Goal: Find specific page/section: Find specific page/section

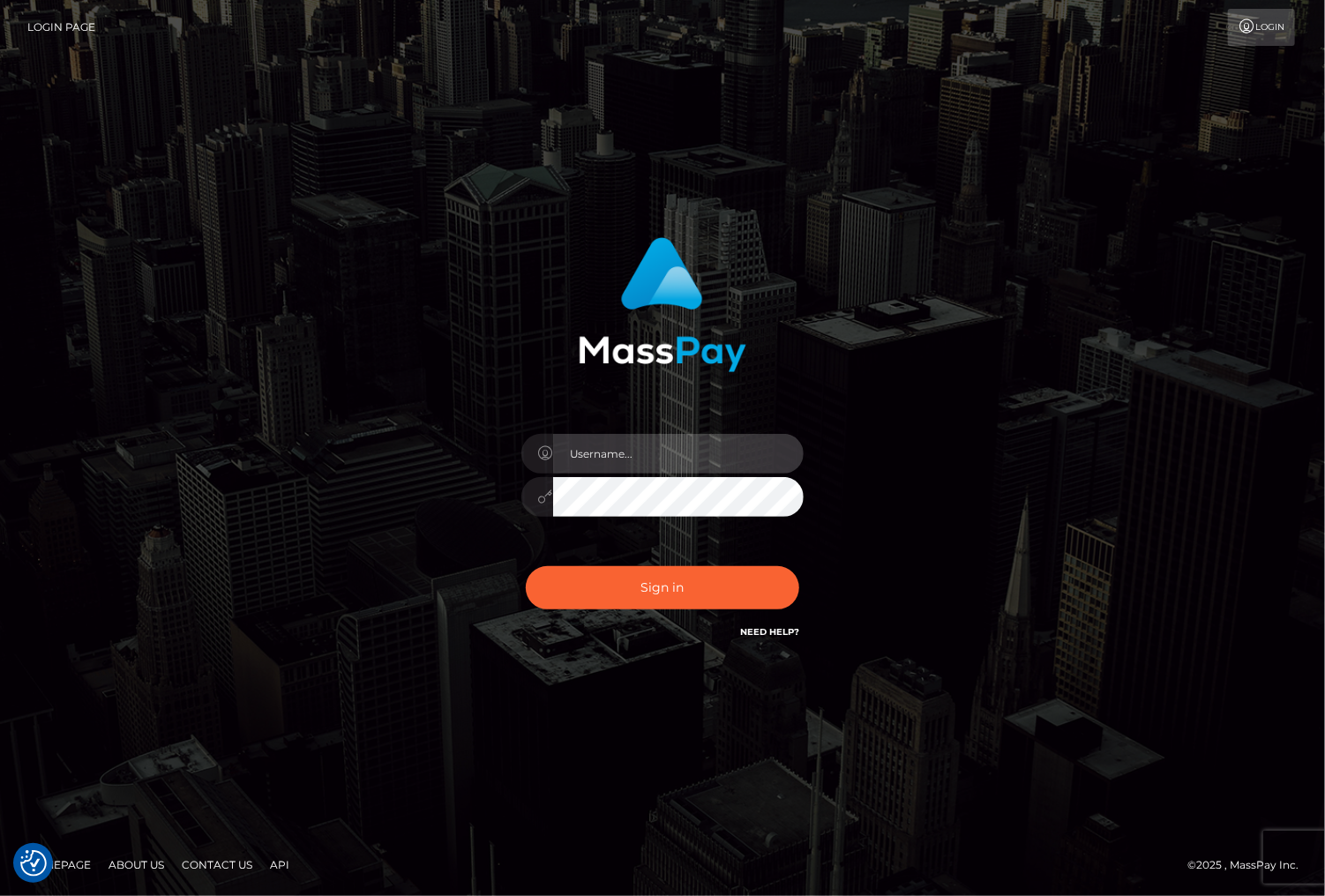
click at [645, 441] on input "text" at bounding box center [679, 454] width 251 height 40
type input "christianc.xcite"
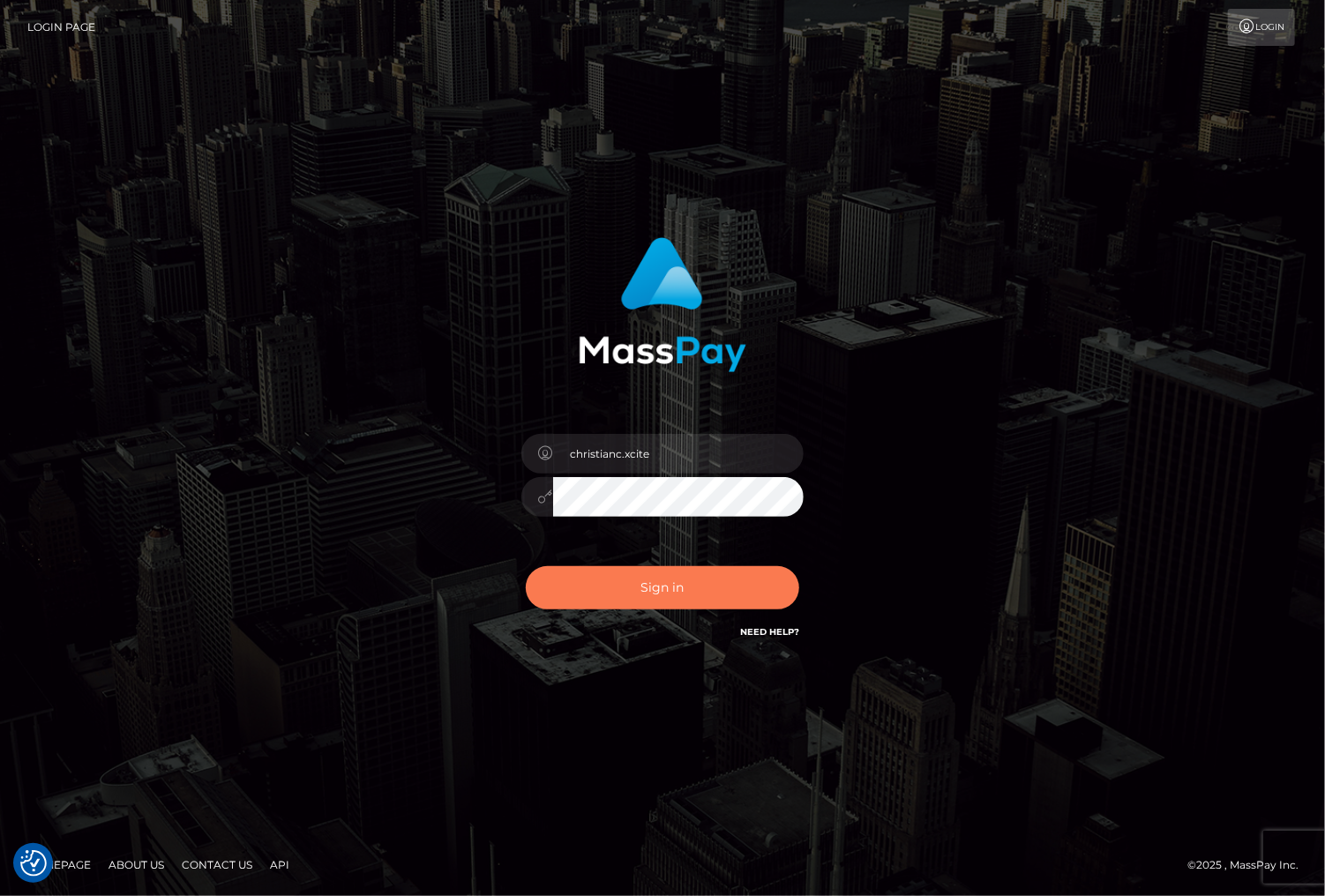
click at [730, 586] on button "Sign in" at bounding box center [662, 588] width 273 height 43
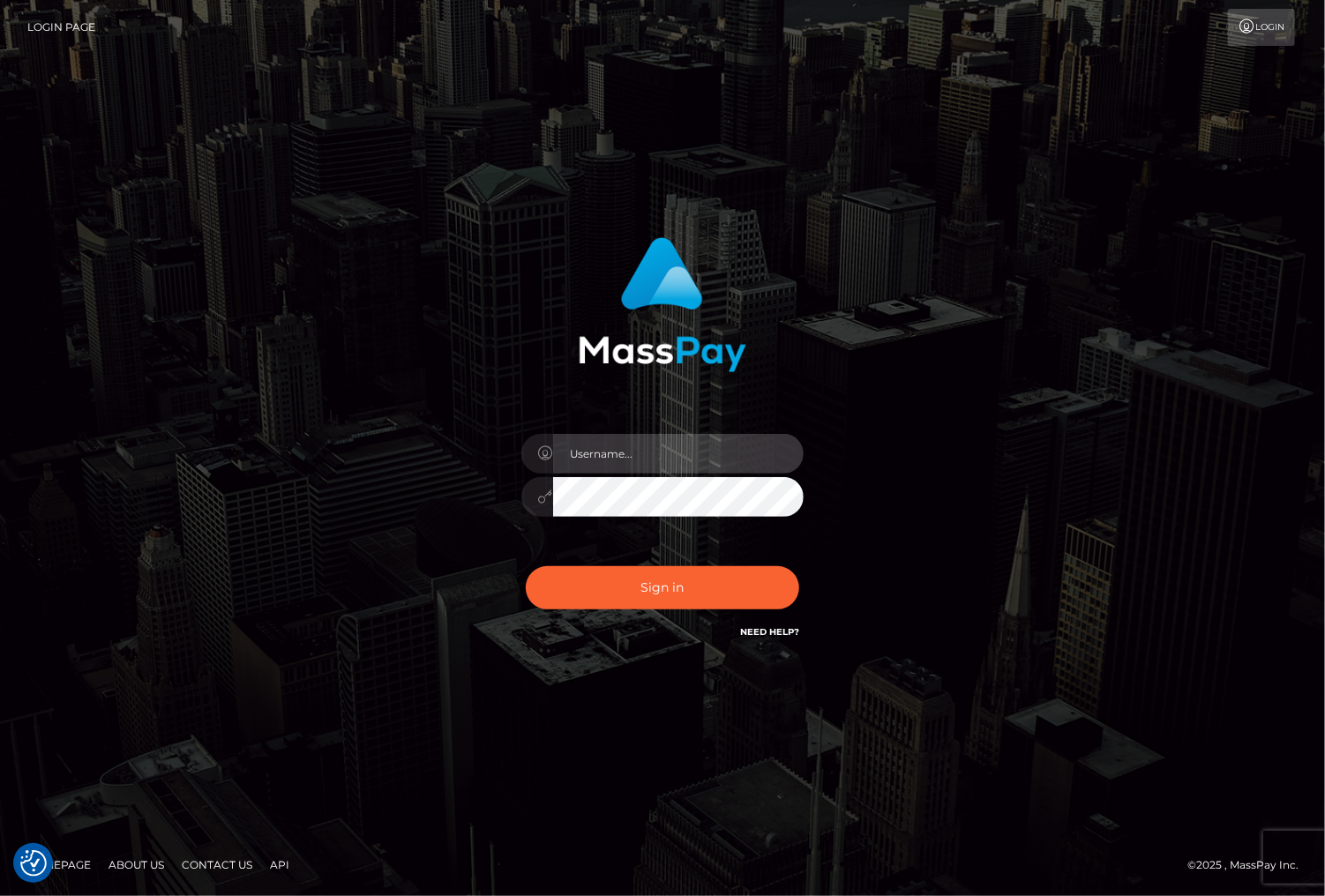
click at [631, 457] on input "text" at bounding box center [679, 454] width 251 height 40
type input "christianc.xcite"
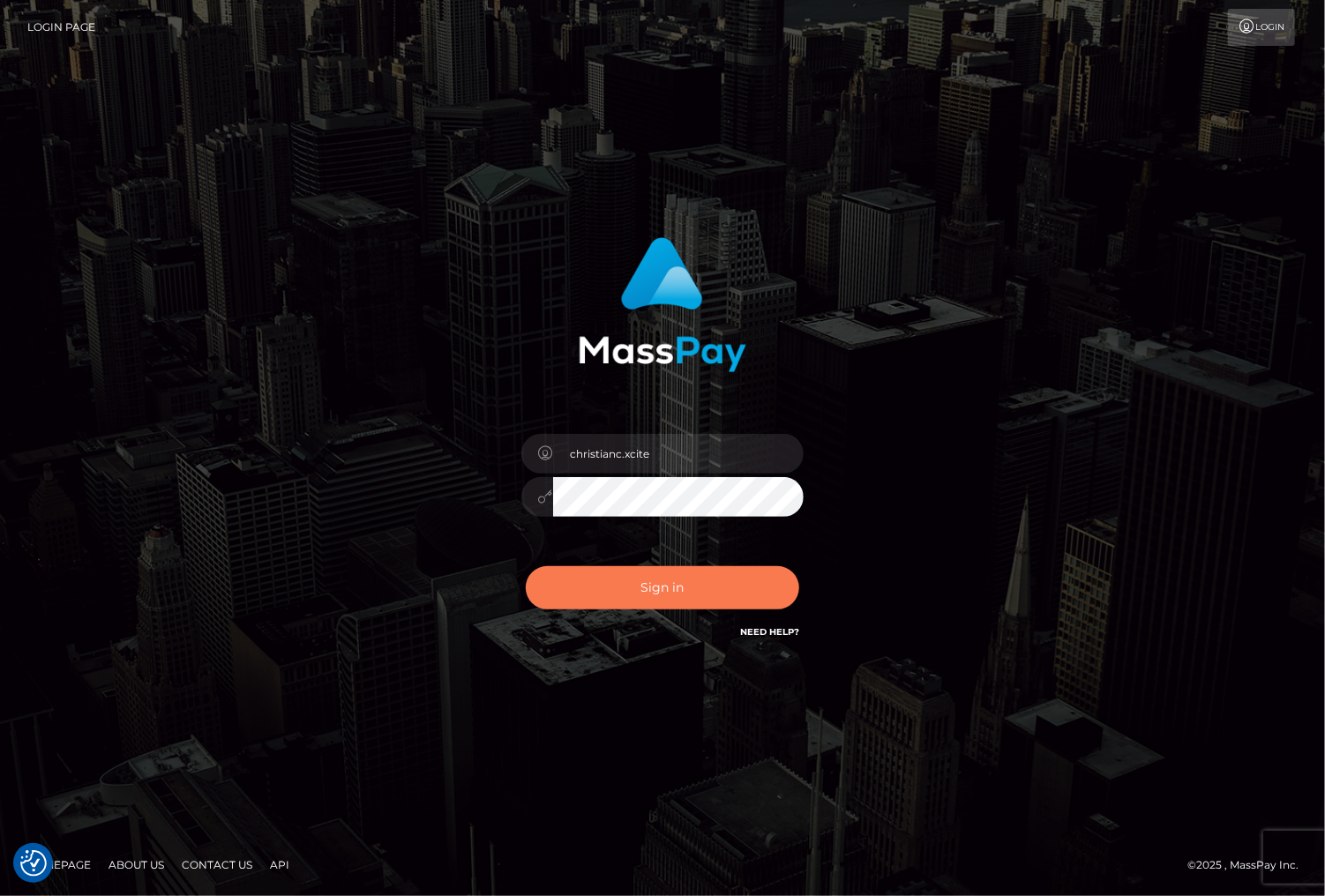
click at [626, 585] on button "Sign in" at bounding box center [662, 588] width 273 height 43
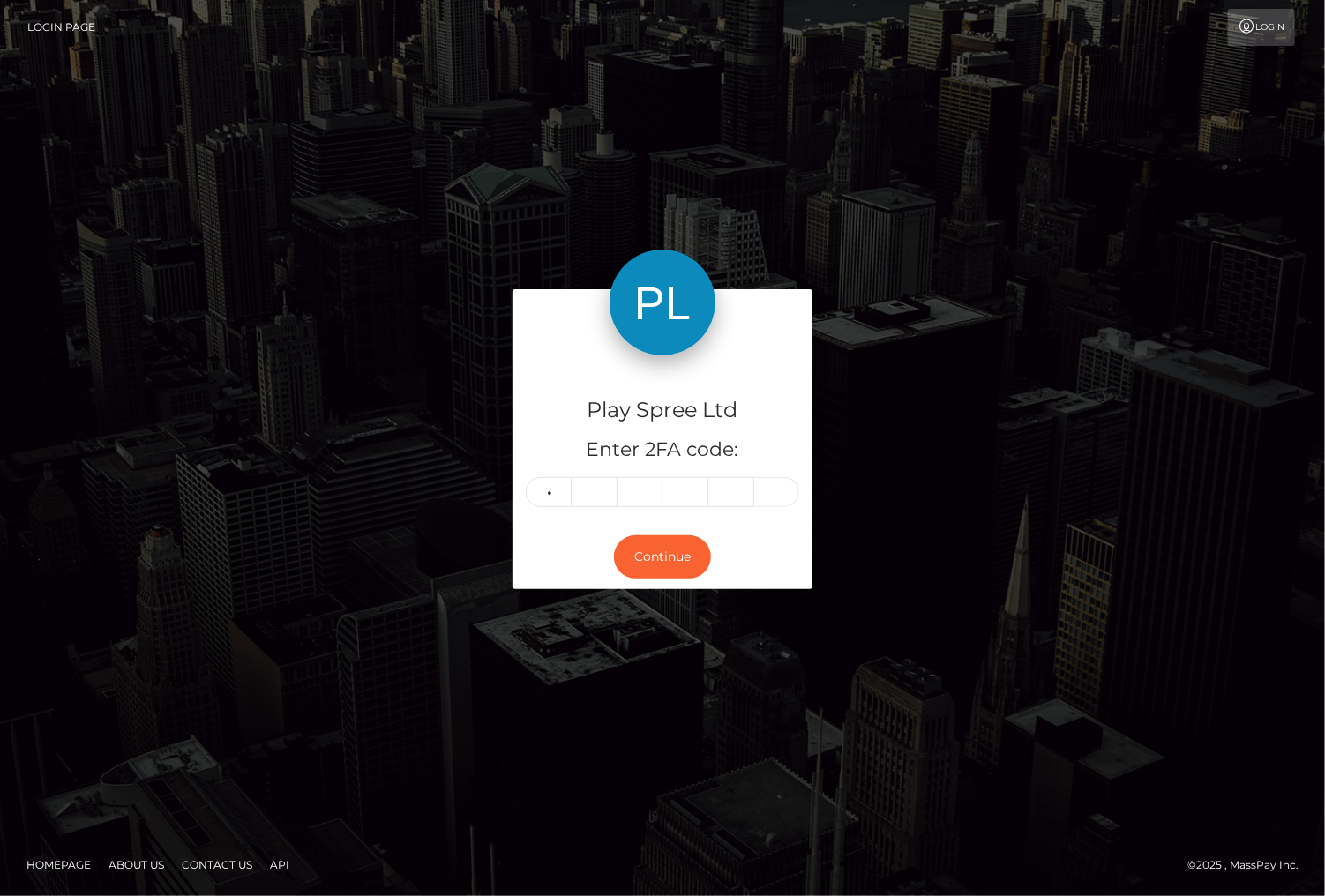
type input "3"
type input "7"
type input "6"
type input "2"
type input "5"
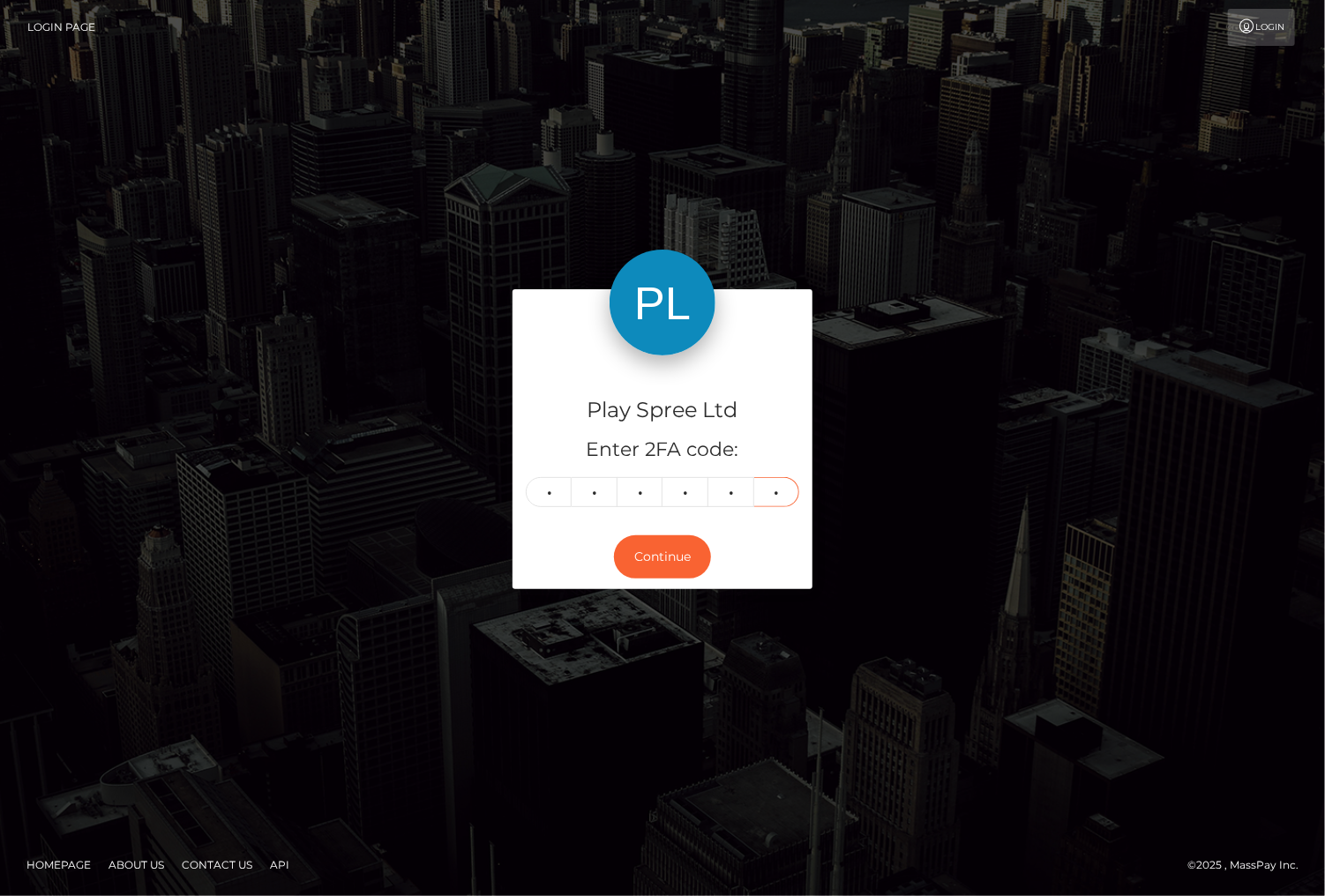
type input "9"
click at [1183, 434] on div "Play Spree Ltd Enter 2FA code: 3 7 6 2 5 9 376259 Continue" at bounding box center [662, 448] width 1325 height 581
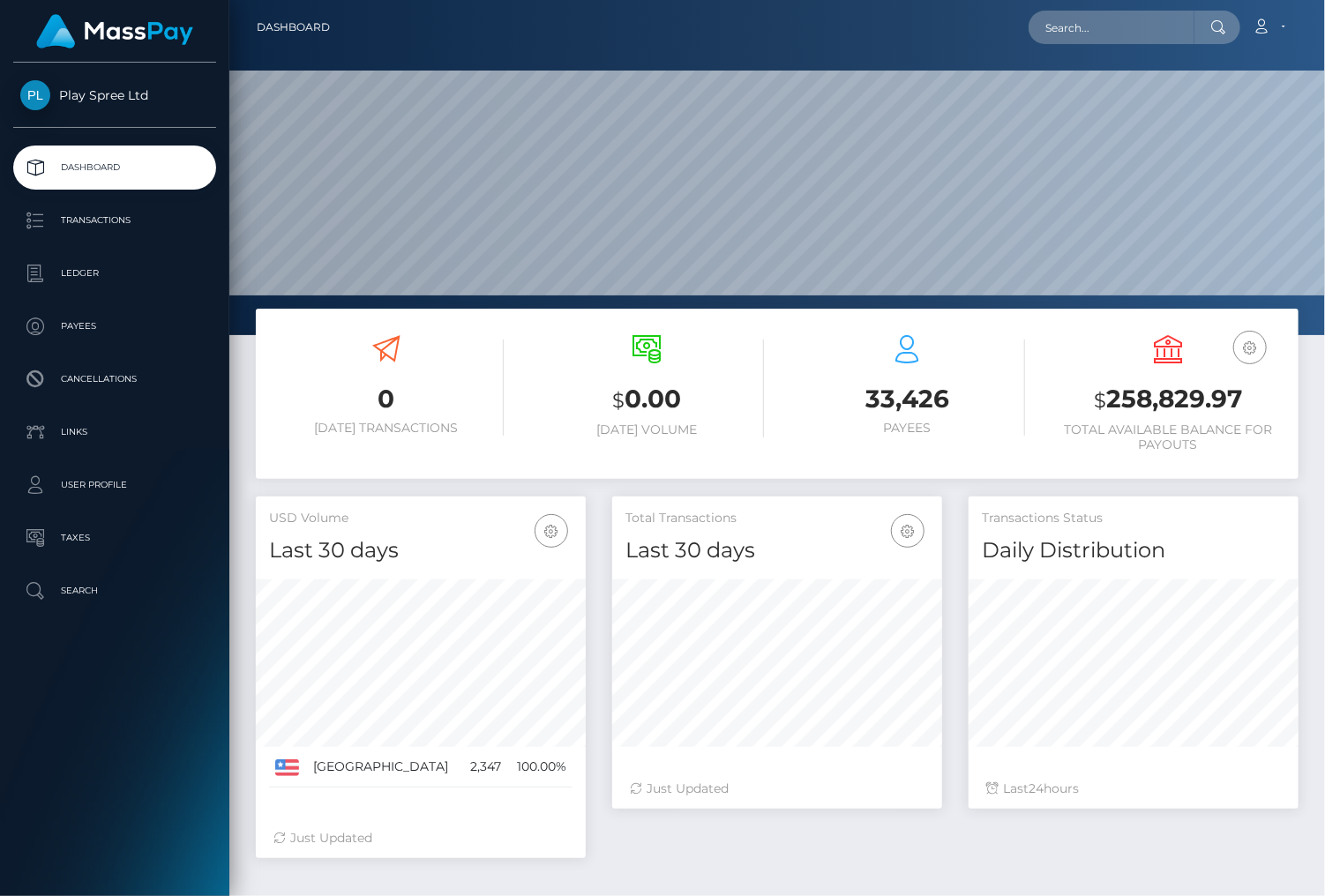
scroll to position [312, 329]
click at [1101, 39] on input "text" at bounding box center [1112, 27] width 166 height 34
paste input "1652749"
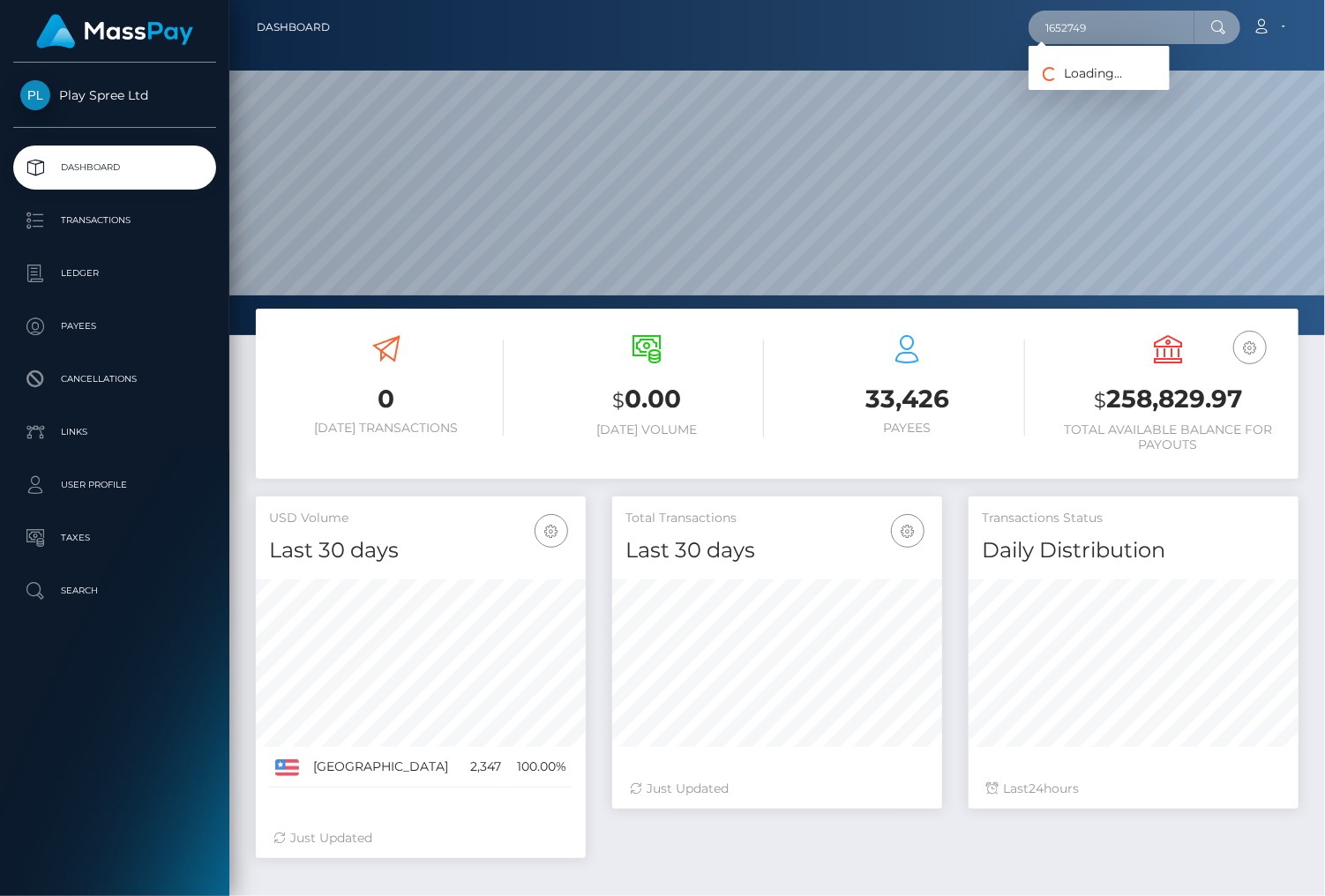
type input "1652749"
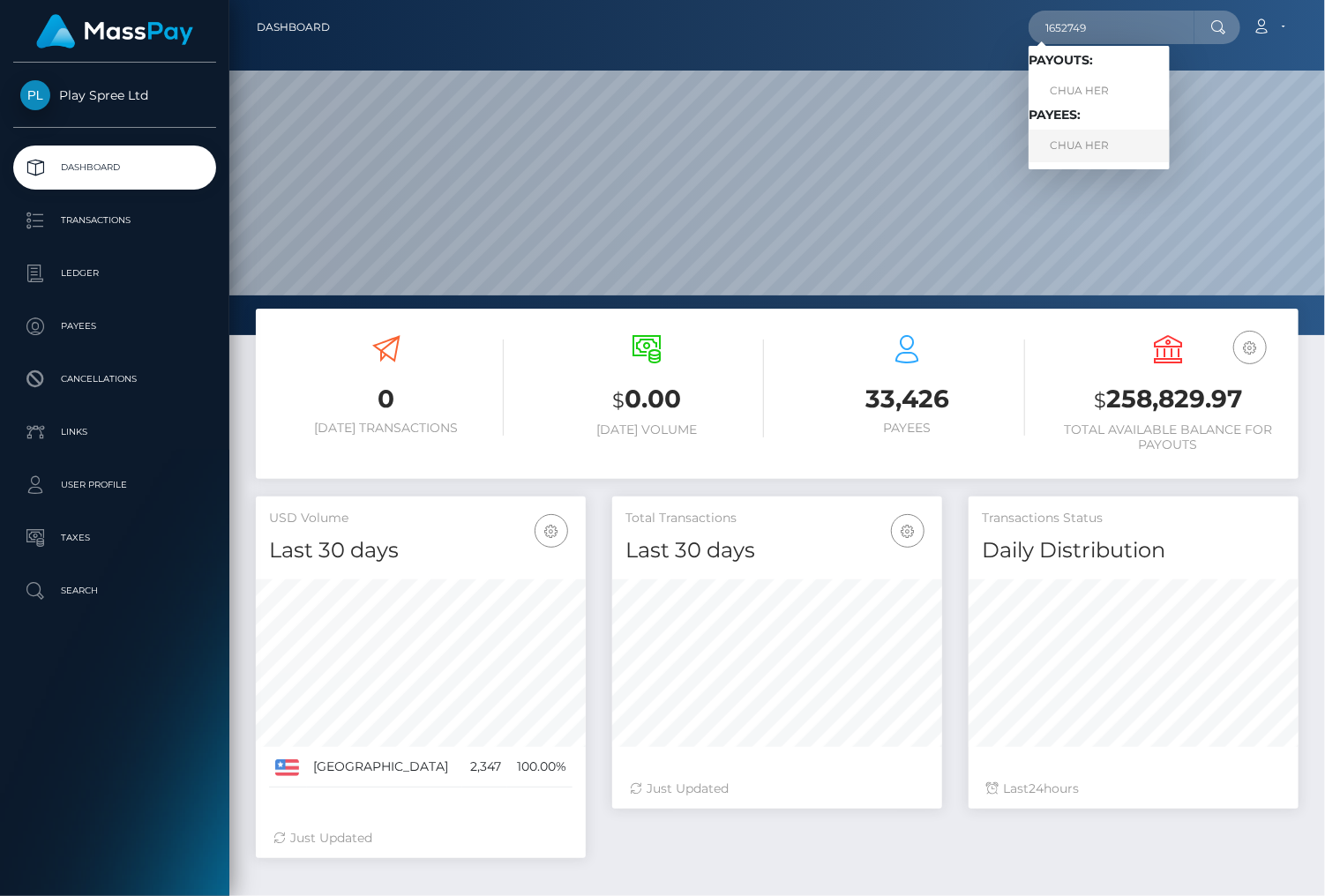
click at [1104, 151] on link "CHUA HER" at bounding box center [1100, 146] width 141 height 33
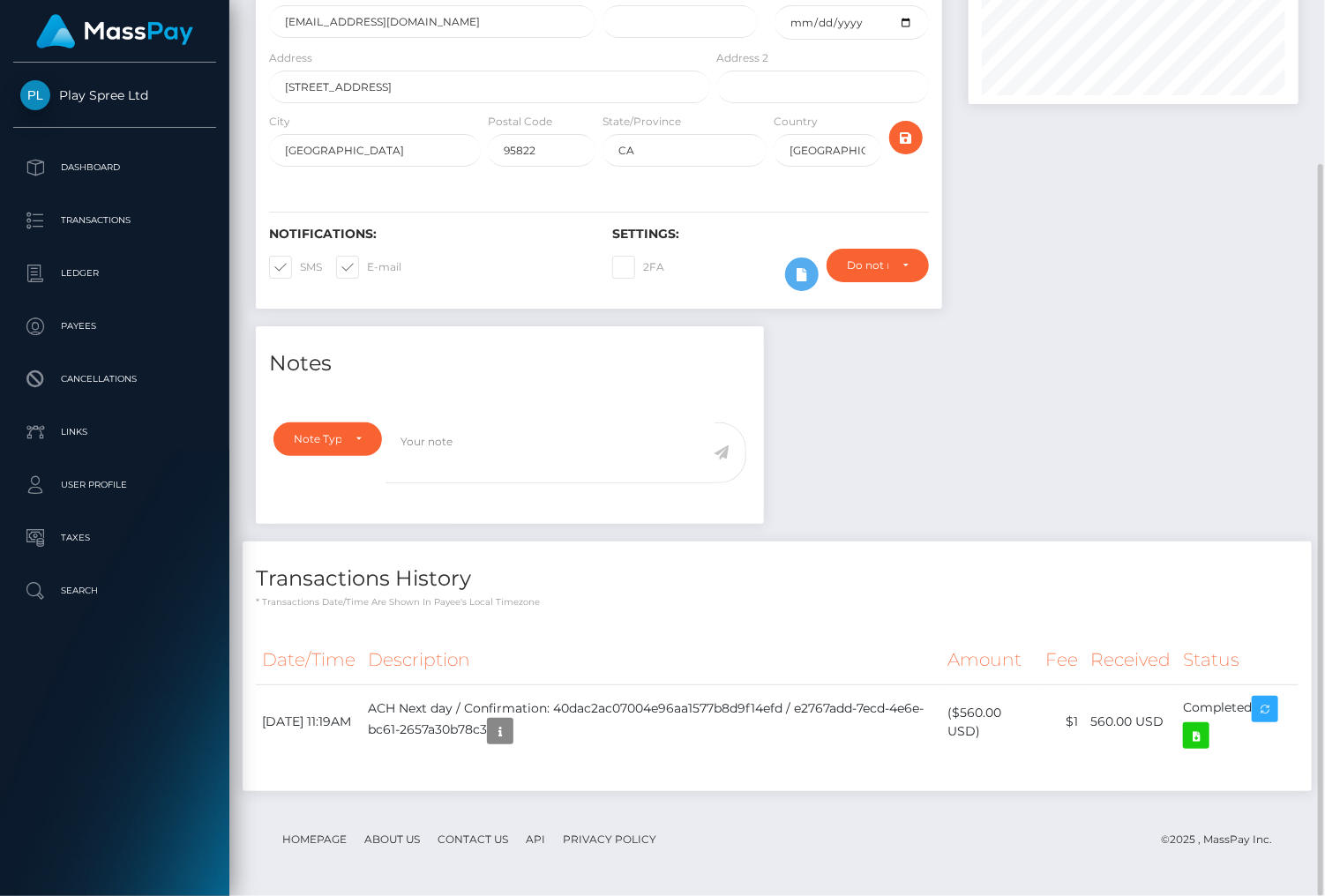
scroll to position [212, 329]
click at [1200, 742] on icon at bounding box center [1196, 736] width 21 height 22
